Goal: Communication & Community: Answer question/provide support

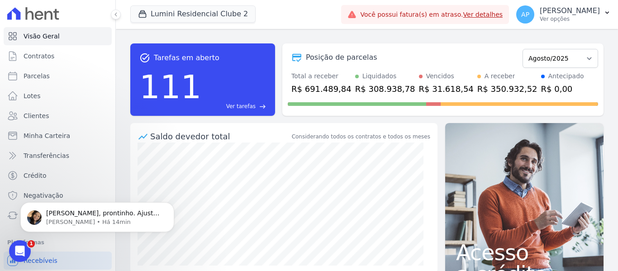
scroll to position [1, 0]
click at [140, 211] on p "[PERSON_NAME], prontinho. Ajuste feito. A unica consideração: se num futuro for…" at bounding box center [104, 213] width 117 height 9
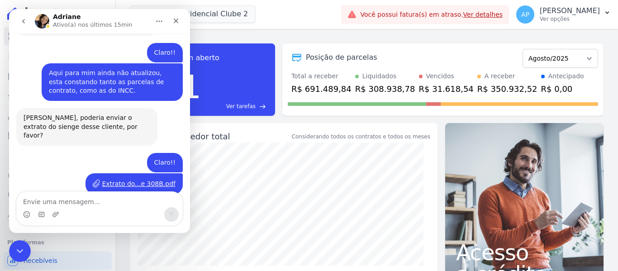
scroll to position [3421, 0]
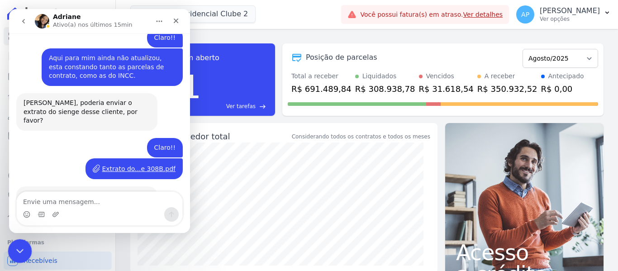
click at [14, 243] on div "Encerramento do Messenger da Intercom" at bounding box center [19, 250] width 22 height 22
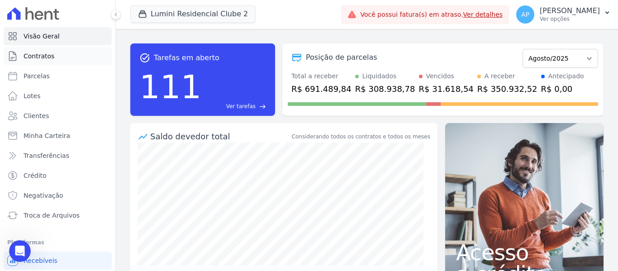
click at [57, 59] on link "Contratos" at bounding box center [58, 56] width 108 height 18
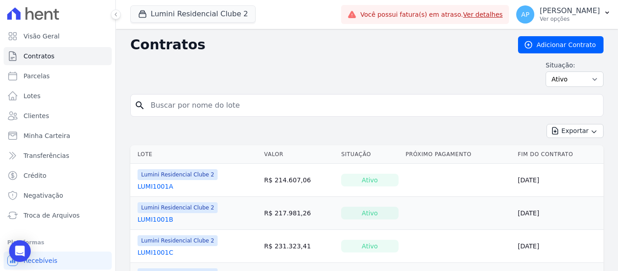
click at [232, 103] on input "search" at bounding box center [372, 105] width 454 height 18
type input "308B"
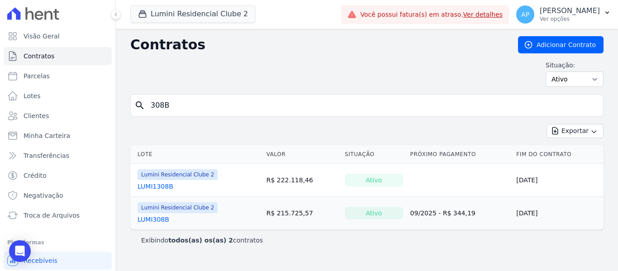
click at [151, 222] on link "LUMI308B" at bounding box center [154, 219] width 32 height 9
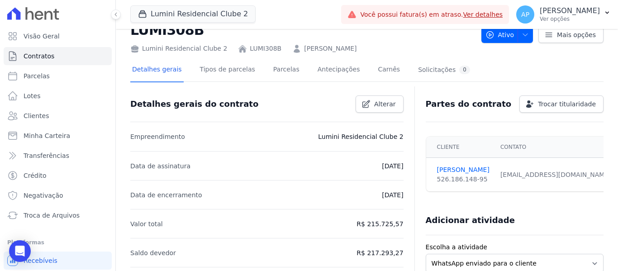
scroll to position [45, 0]
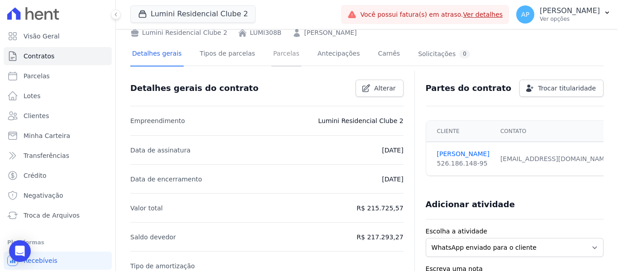
click at [271, 57] on link "Parcelas" at bounding box center [286, 55] width 30 height 24
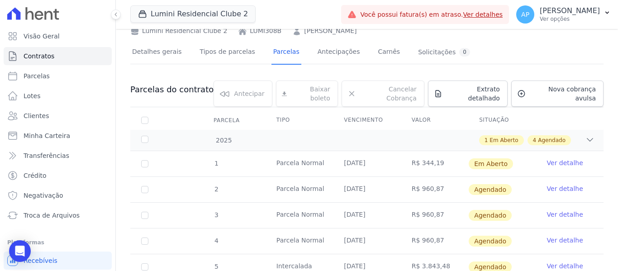
scroll to position [118, 0]
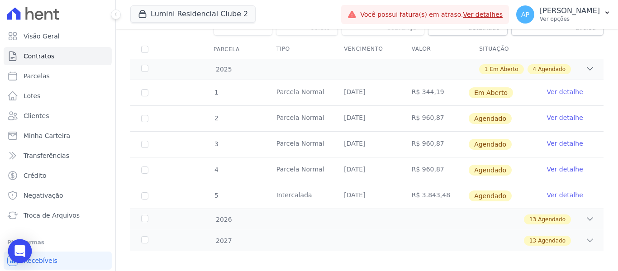
click at [24, 247] on icon "Open Intercom Messenger" at bounding box center [19, 251] width 10 height 12
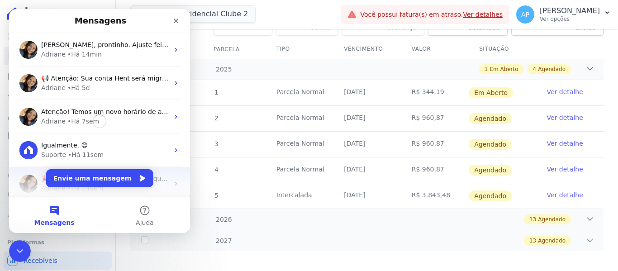
scroll to position [0, 0]
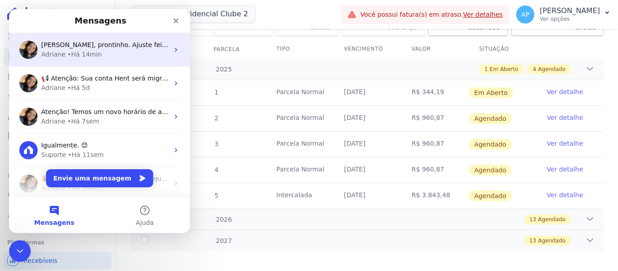
click at [86, 48] on span "[PERSON_NAME], prontinho. Ajuste feito. A unica consideração: se num futuro for…" at bounding box center [329, 44] width 576 height 7
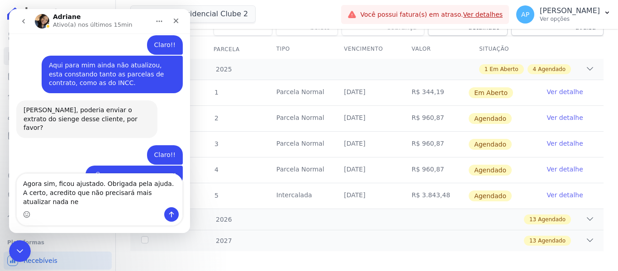
scroll to position [3424, 0]
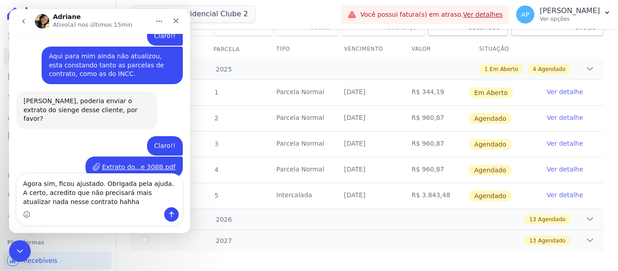
type textarea "Agora sim, ficou ajustado. Obrigada pela ajuda. A certo, acredito que não preci…"
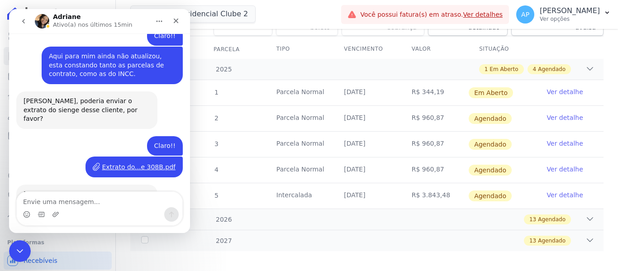
scroll to position [3460, 0]
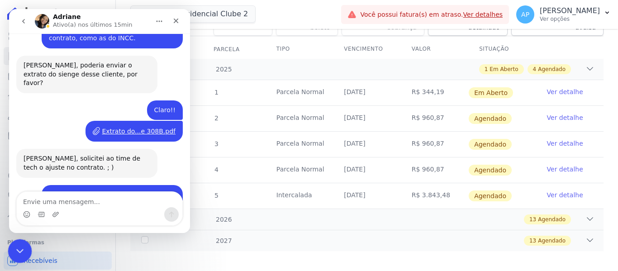
click at [25, 248] on div "Encerramento do Messenger da Intercom" at bounding box center [19, 250] width 22 height 22
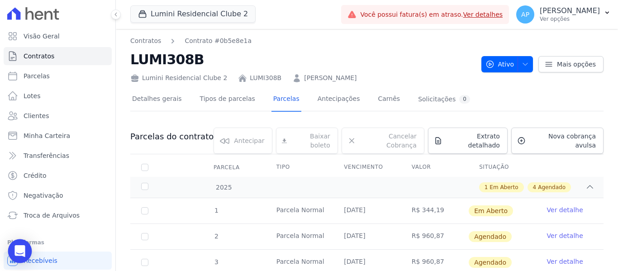
click at [21, 246] on icon "Open Intercom Messenger" at bounding box center [20, 251] width 12 height 12
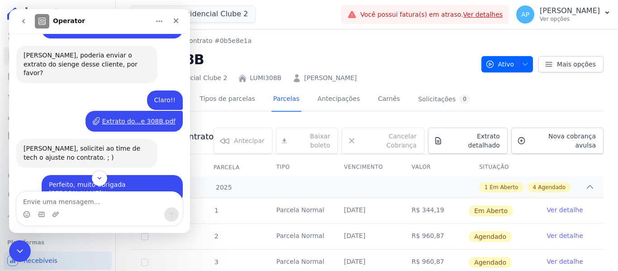
scroll to position [3531, 0]
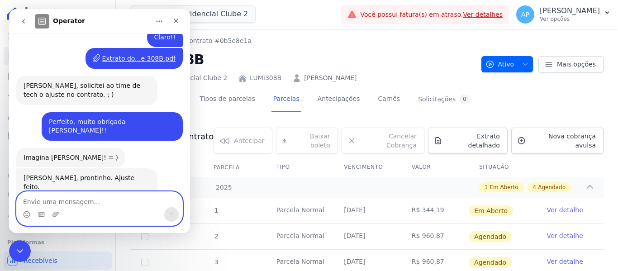
click at [100, 205] on textarea "Envie uma mensagem..." at bounding box center [100, 199] width 166 height 15
click at [25, 216] on icon "Selecionador de Emoji" at bounding box center [26, 214] width 7 height 7
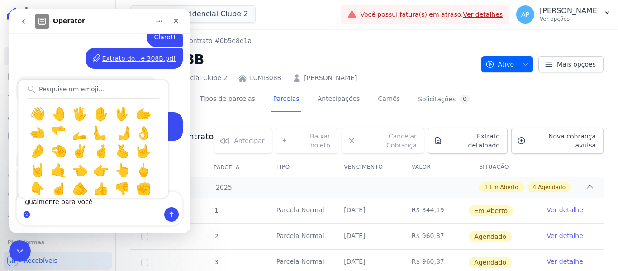
scroll to position [588, 0]
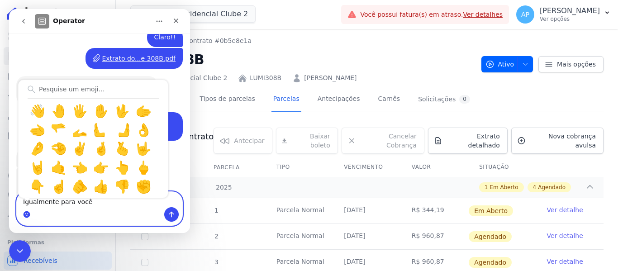
type textarea "Igualmente para você 🩷"
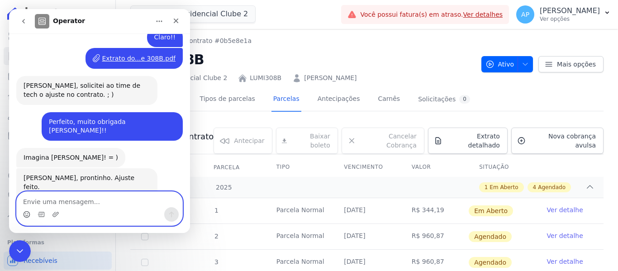
scroll to position [3543, 0]
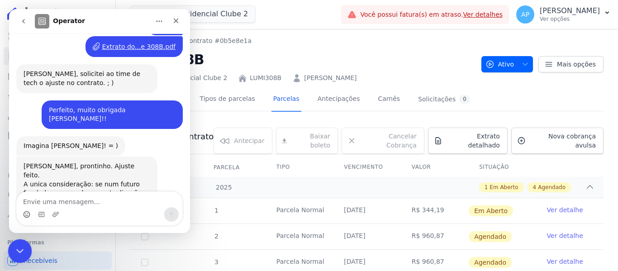
click at [22, 247] on icon "Encerramento do Messenger da Intercom" at bounding box center [18, 249] width 11 height 11
